Goal: Check status: Check status

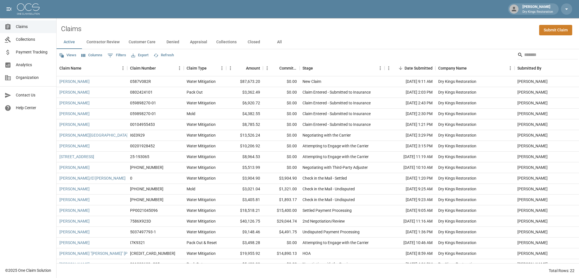
click at [24, 38] on span "Collections" at bounding box center [34, 39] width 36 height 6
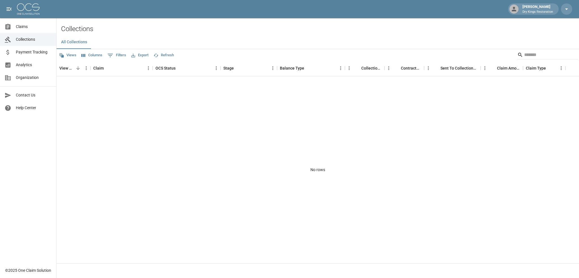
click at [36, 52] on span "Payment Tracking" at bounding box center [34, 52] width 36 height 6
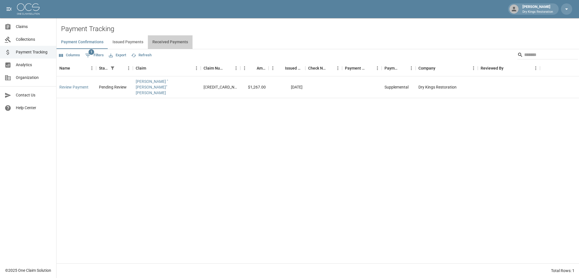
click at [178, 45] on button "Received Payments" at bounding box center [170, 42] width 45 height 14
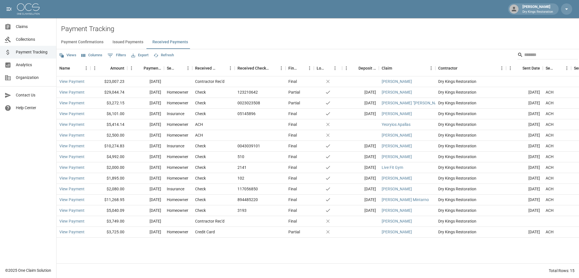
click at [29, 26] on span "Claims" at bounding box center [34, 27] width 36 height 6
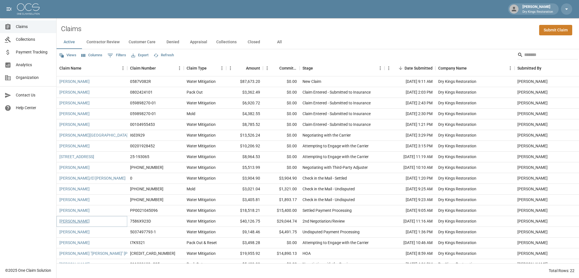
click at [60, 220] on link "[PERSON_NAME]" at bounding box center [74, 221] width 30 height 6
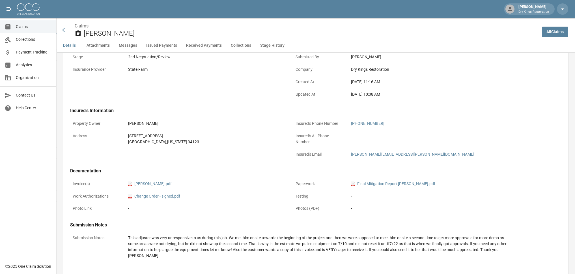
scroll to position [141, 0]
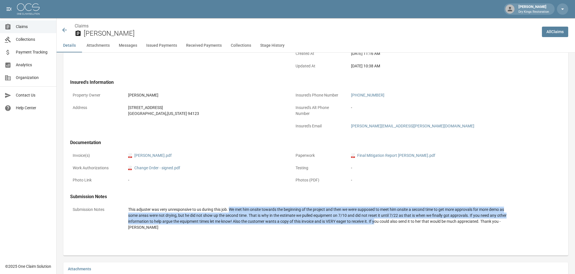
drag, startPoint x: 229, startPoint y: 211, endPoint x: 388, endPoint y: 219, distance: 160.1
click at [388, 219] on div "This adjuster was very unresponsive to us during this job. We met him onsite to…" at bounding box center [317, 219] width 379 height 24
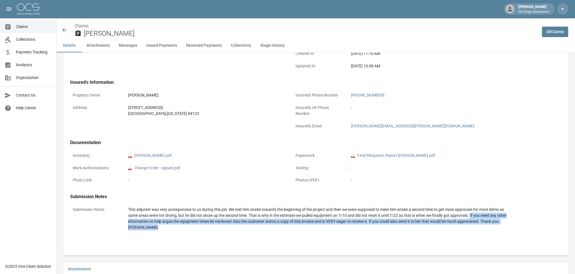
drag, startPoint x: 478, startPoint y: 214, endPoint x: 489, endPoint y: 229, distance: 18.3
click at [489, 229] on div "This adjuster was very unresponsive to us during this job. We met him onsite to…" at bounding box center [317, 219] width 379 height 24
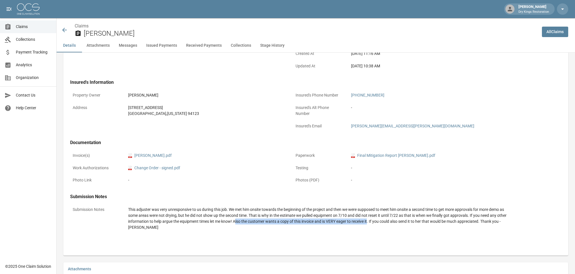
drag, startPoint x: 259, startPoint y: 222, endPoint x: 381, endPoint y: 222, distance: 121.1
click at [381, 222] on div "This adjuster was very unresponsive to us during this job. We met him onsite to…" at bounding box center [317, 219] width 379 height 24
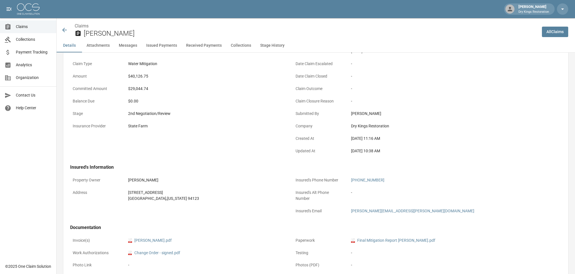
scroll to position [28, 0]
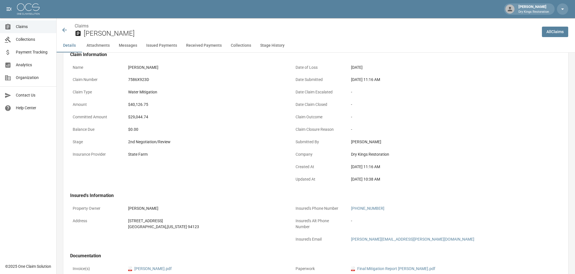
drag, startPoint x: 393, startPoint y: 180, endPoint x: 296, endPoint y: 141, distance: 103.9
click at [296, 141] on div "Date of Loss [DATE] Date Submitted [DATE] 11:16 AM Date Claim Escalated - Date …" at bounding box center [397, 120] width 223 height 131
click at [296, 141] on p "Submitted By" at bounding box center [318, 141] width 51 height 11
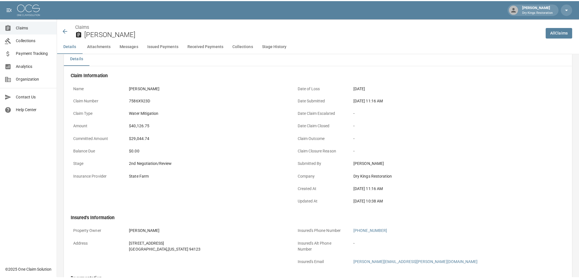
scroll to position [0, 0]
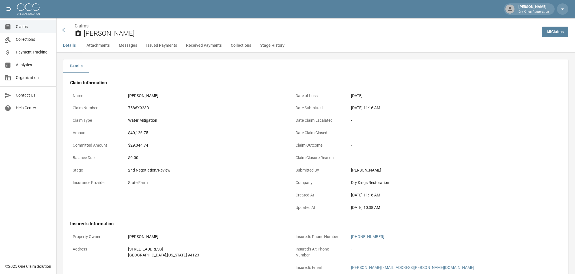
click at [29, 41] on span "Collections" at bounding box center [34, 39] width 36 height 6
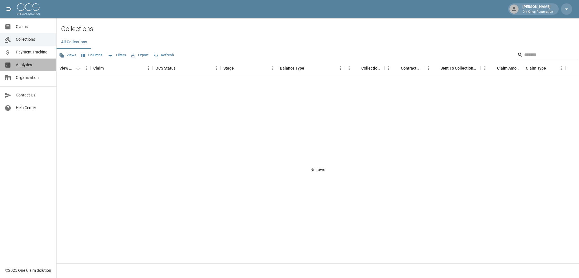
click at [32, 68] on link "Analytics" at bounding box center [28, 65] width 56 height 13
